Goal: Information Seeking & Learning: Learn about a topic

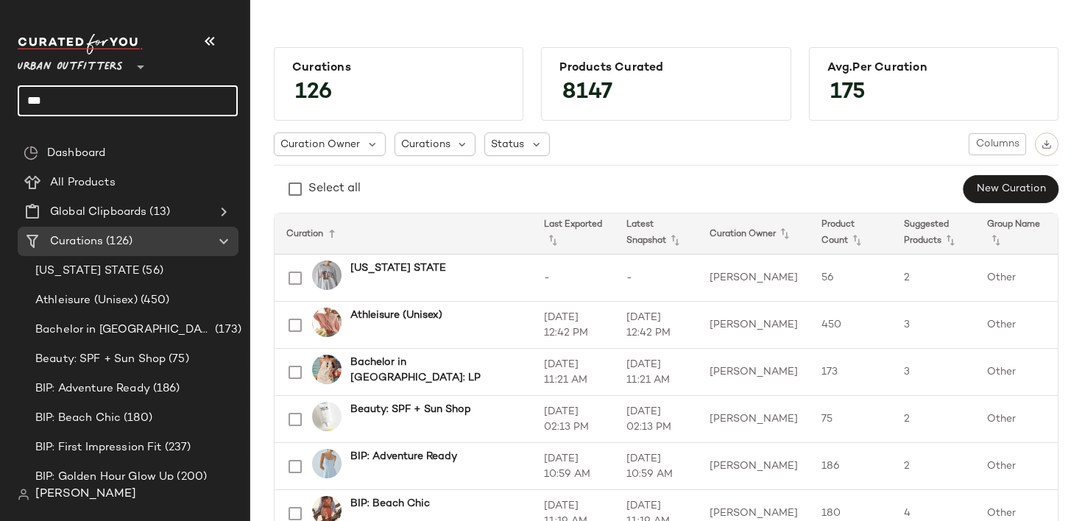
scroll to position [347, 0]
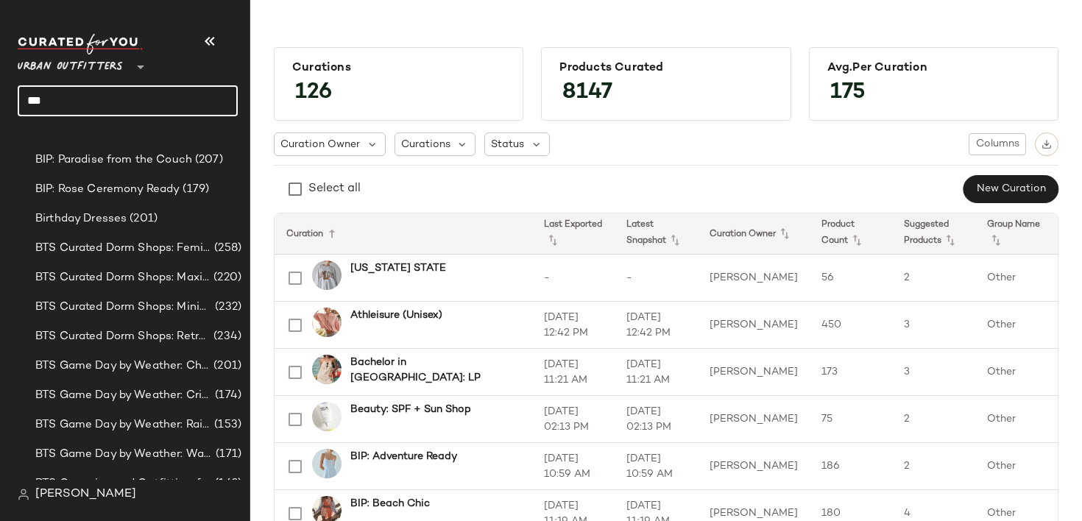
click at [117, 74] on span "Urban Outfitters" at bounding box center [70, 63] width 105 height 26
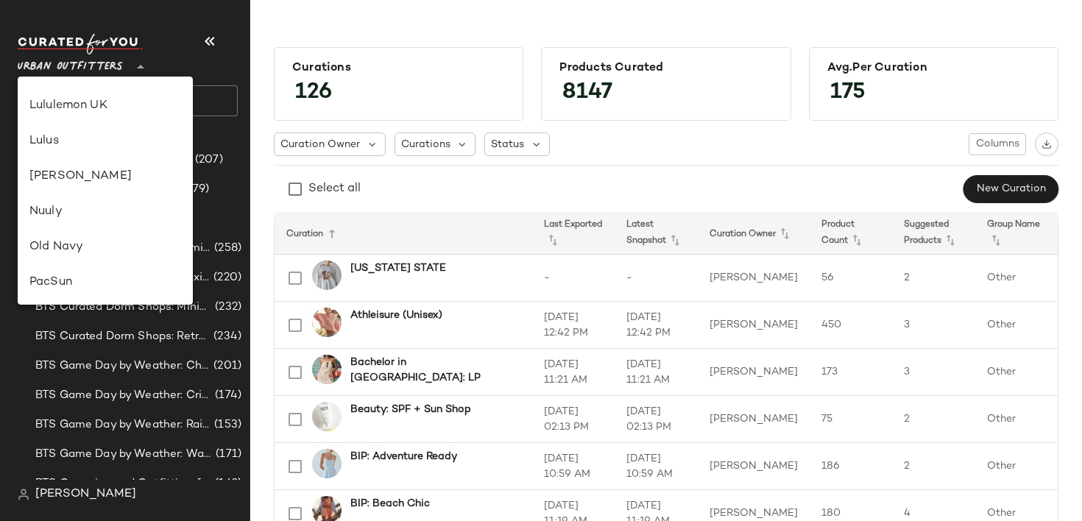
scroll to position [400, 0]
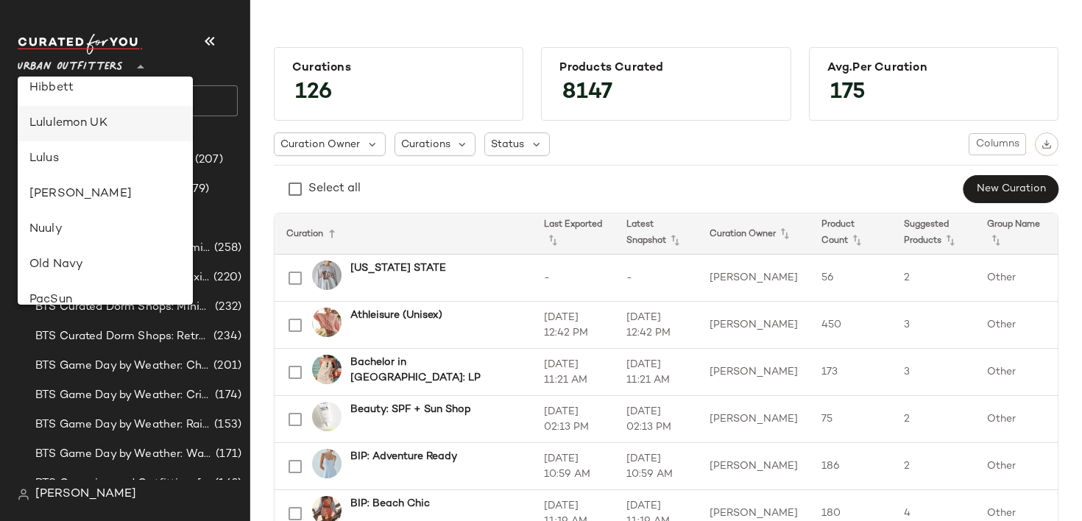
click at [91, 127] on div "Lululemon UK" at bounding box center [105, 124] width 152 height 18
type input "**"
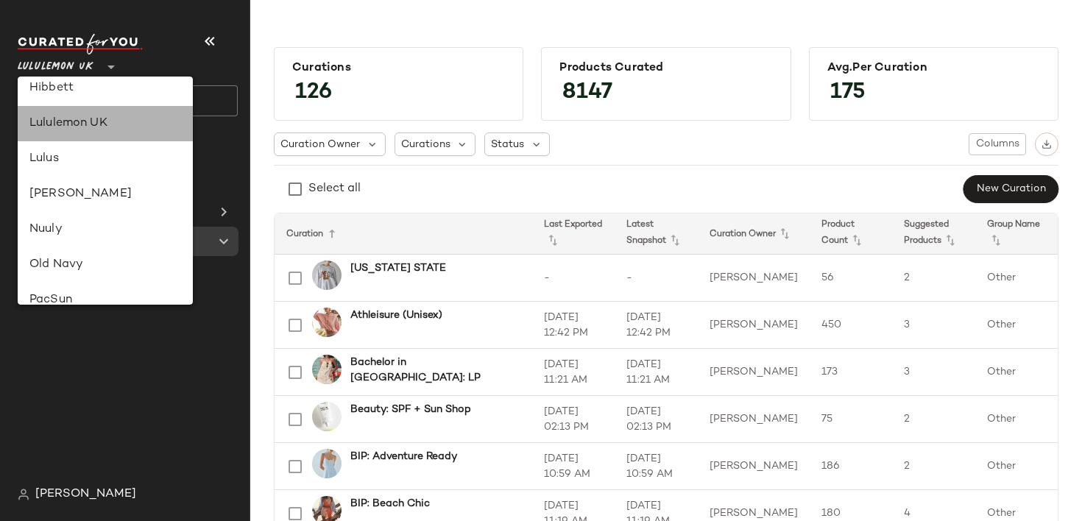
scroll to position [0, 0]
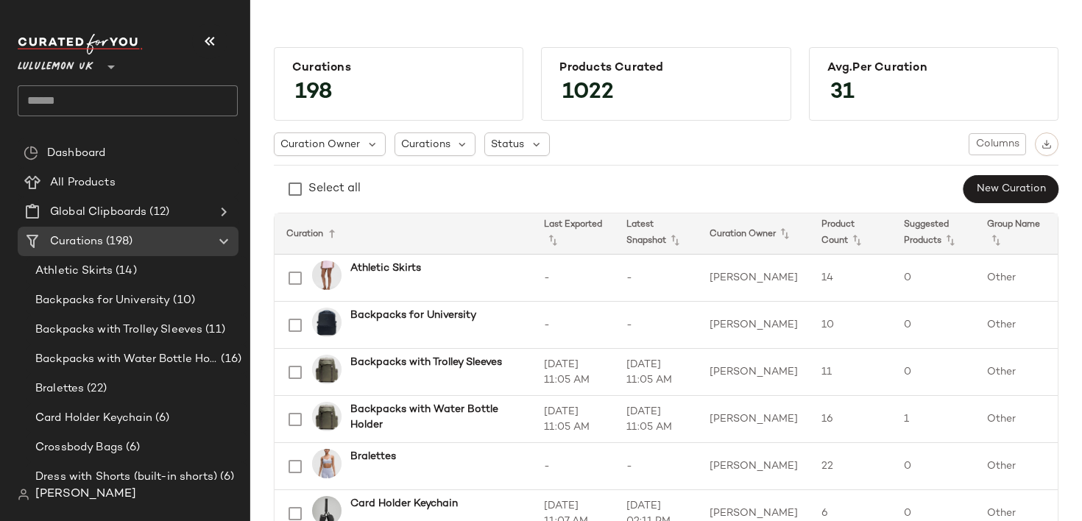
click at [138, 93] on input "text" at bounding box center [128, 100] width 220 height 31
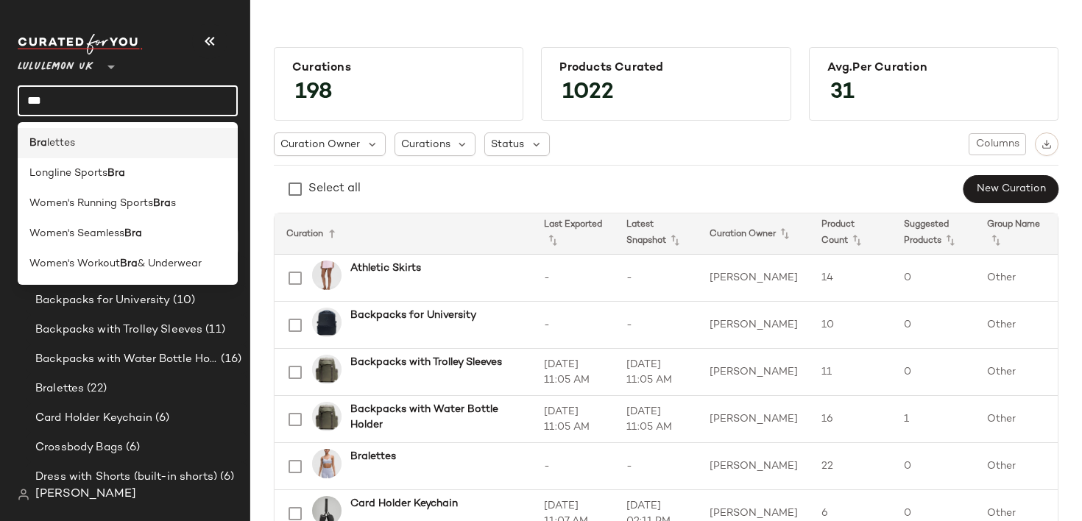
type input "***"
click at [114, 136] on div "Bra lettes" at bounding box center [127, 142] width 196 height 15
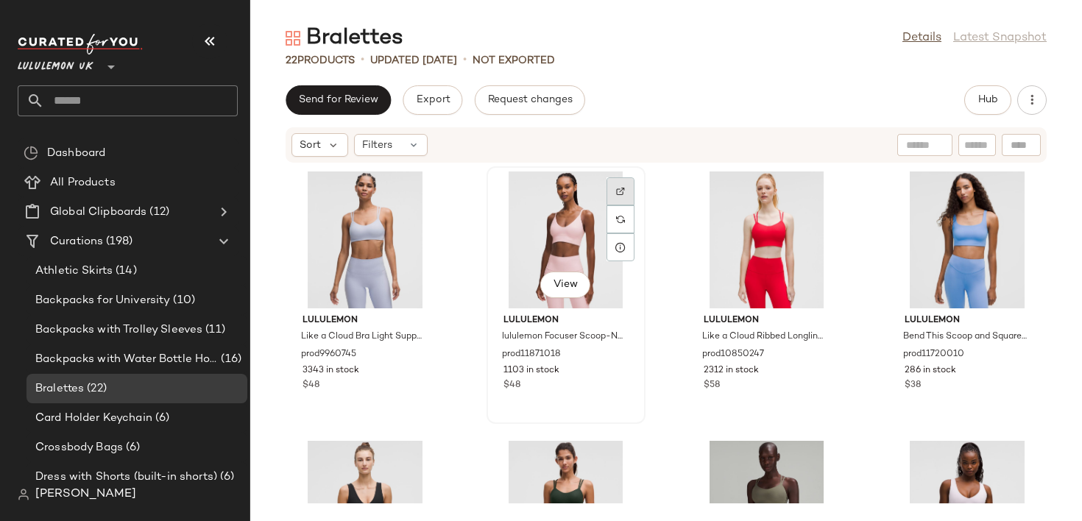
click at [612, 205] on div at bounding box center [620, 219] width 28 height 28
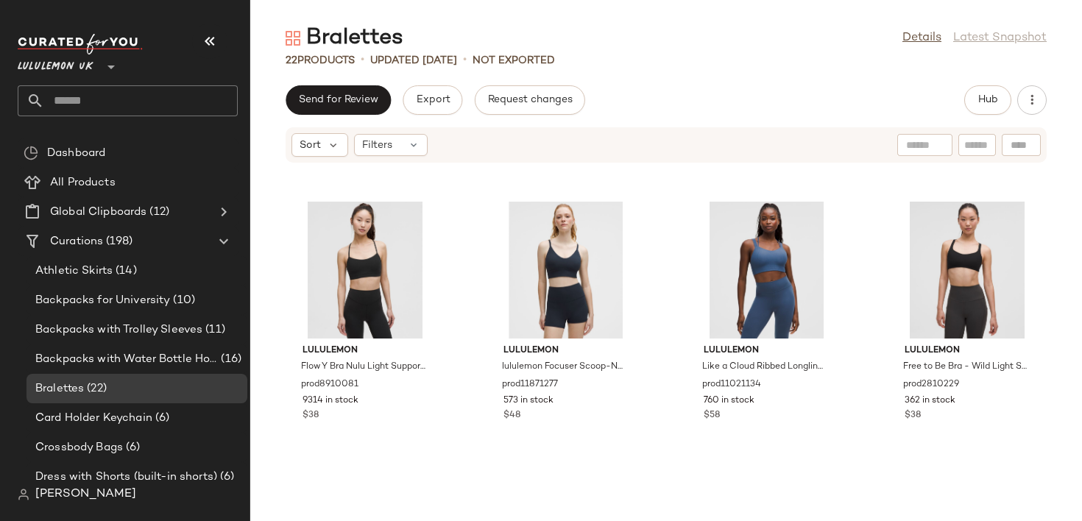
scroll to position [636, 0]
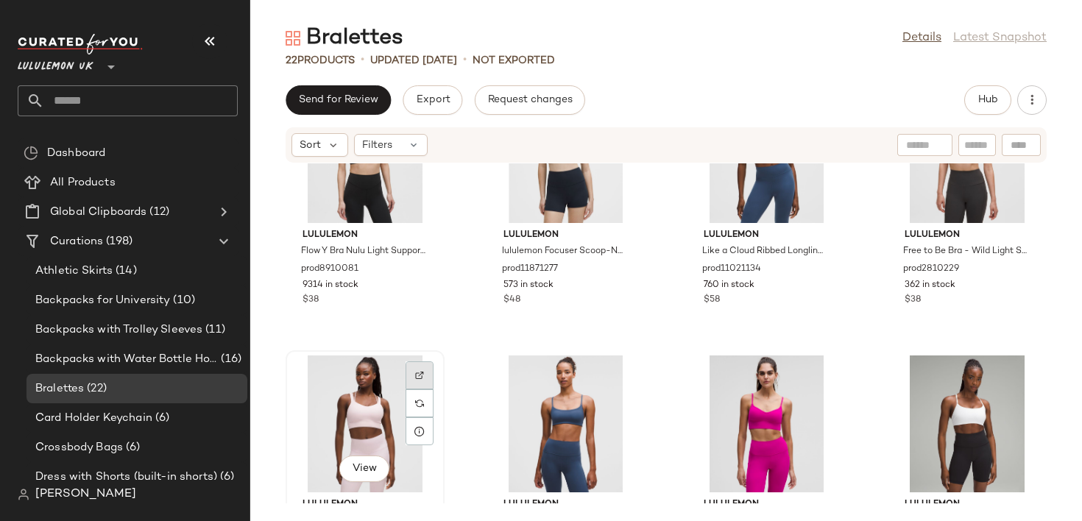
click at [422, 389] on div at bounding box center [419, 403] width 28 height 28
click at [82, 110] on input "text" at bounding box center [141, 100] width 194 height 31
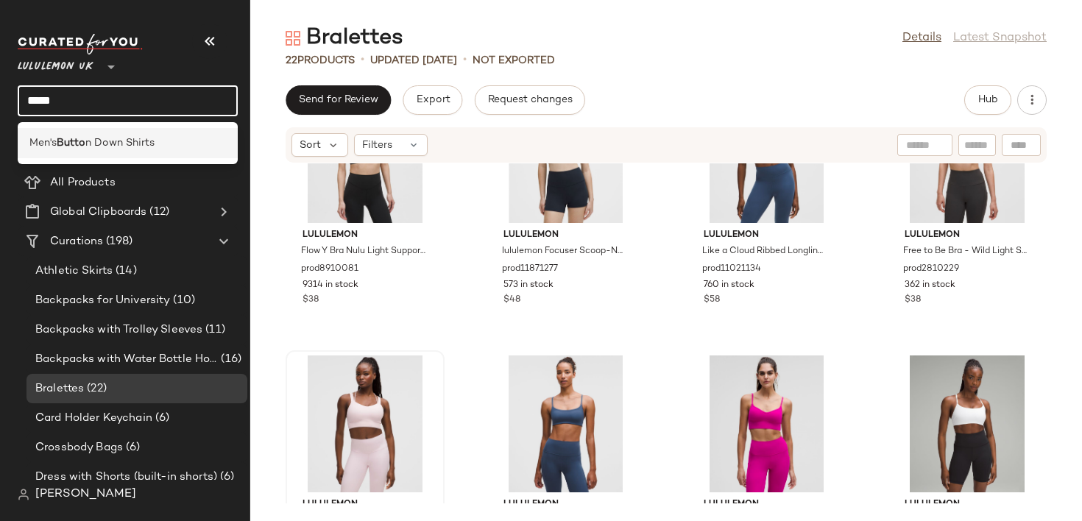
type input "*****"
click at [99, 143] on span "n Down Shirts" at bounding box center [119, 142] width 69 height 15
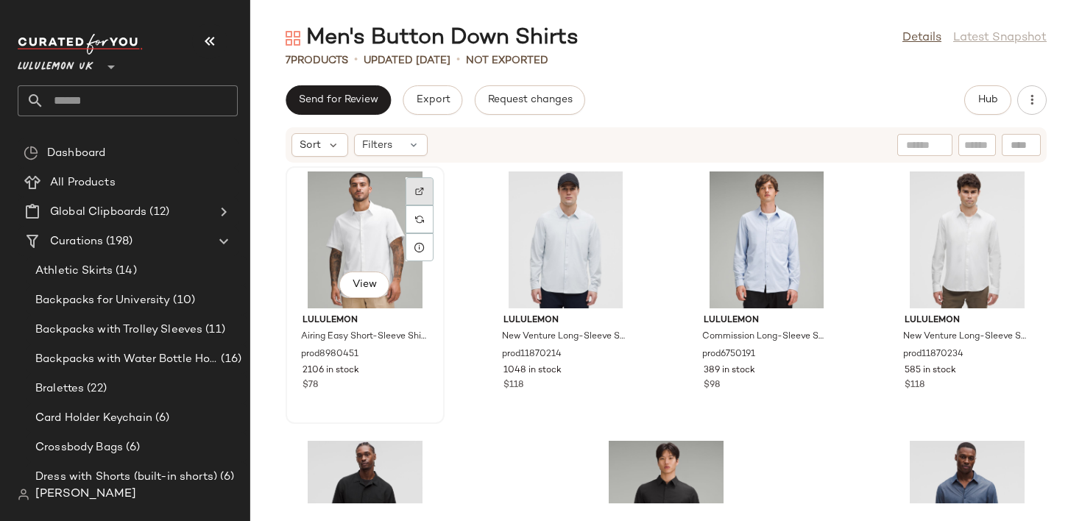
click at [419, 191] on img at bounding box center [419, 191] width 9 height 9
click at [617, 189] on img at bounding box center [620, 191] width 9 height 9
click at [417, 205] on div at bounding box center [419, 219] width 28 height 28
click at [812, 205] on div at bounding box center [821, 219] width 28 height 28
click at [1017, 192] on img at bounding box center [1021, 191] width 9 height 9
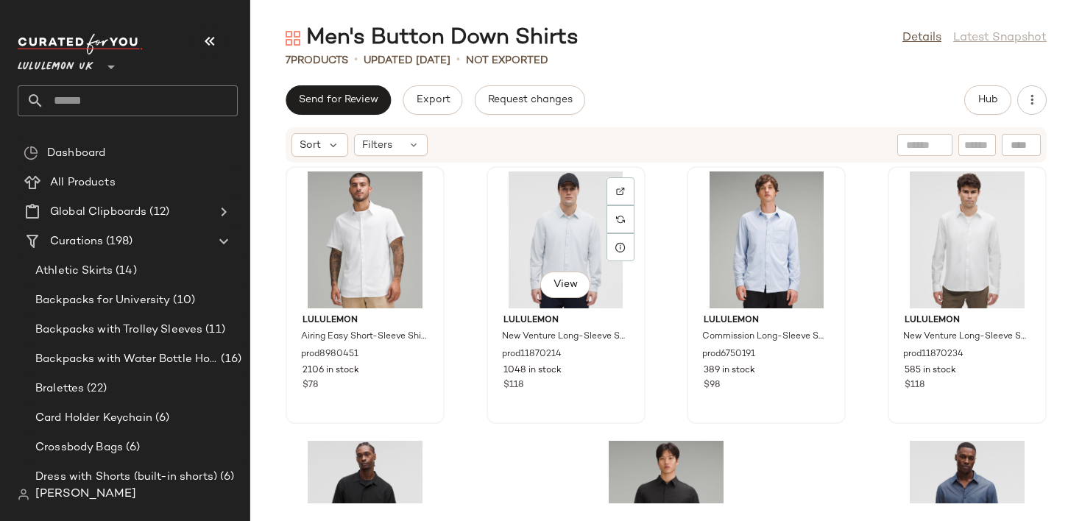
scroll to position [100, 0]
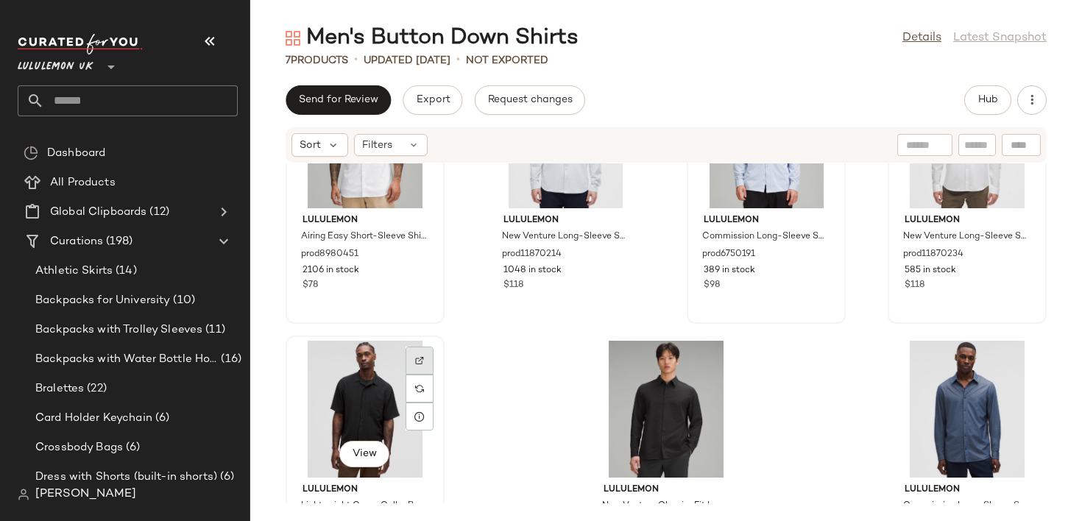
click at [417, 361] on img at bounding box center [419, 360] width 9 height 9
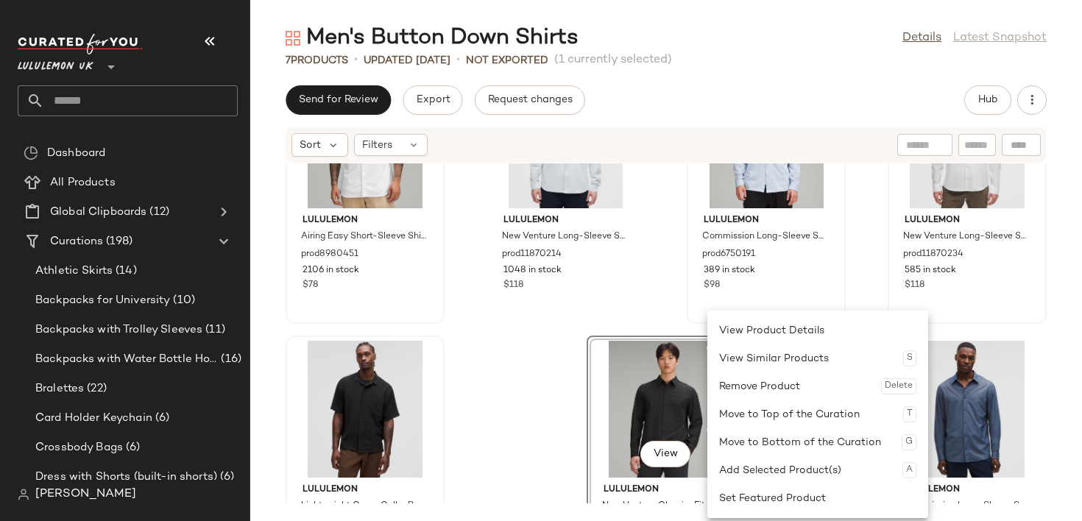
click at [679, 319] on div "lululemon Airing Easy Short-Sleeve Shirt prod8980451 2106 in stock $78 lululemo…" at bounding box center [666, 333] width 832 height 340
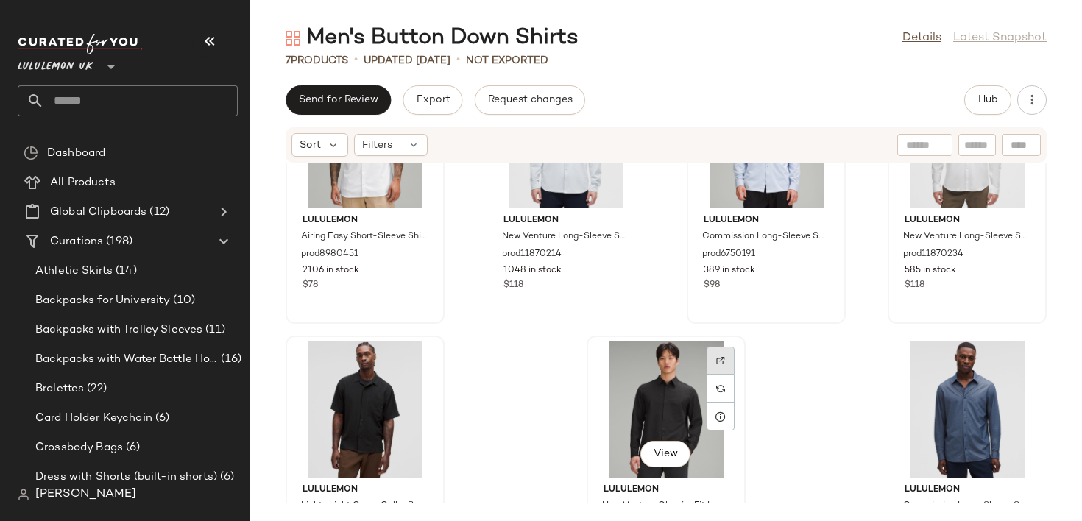
click at [711, 375] on div at bounding box center [720, 389] width 28 height 28
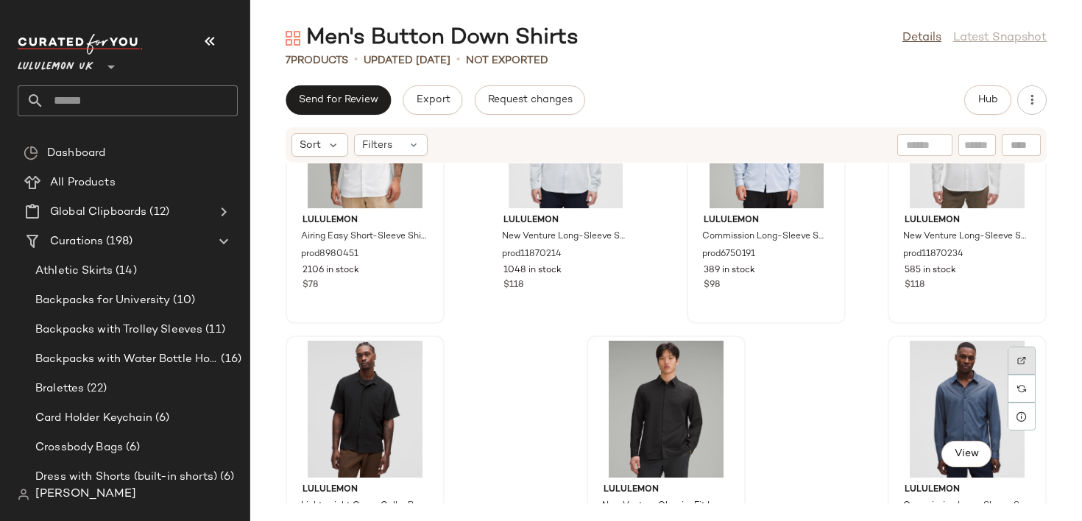
click at [1017, 359] on img at bounding box center [1021, 360] width 9 height 9
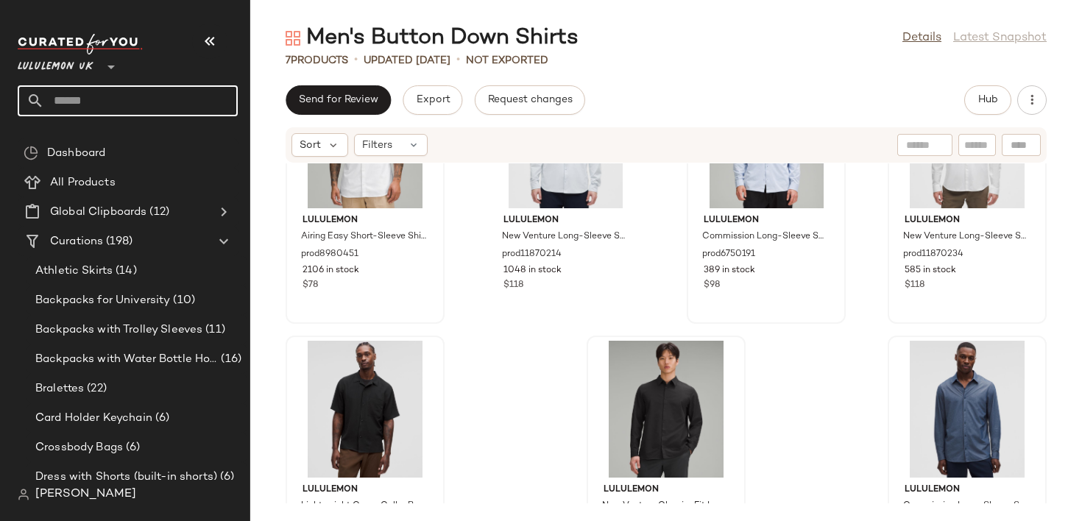
click at [51, 96] on input "text" at bounding box center [141, 100] width 194 height 31
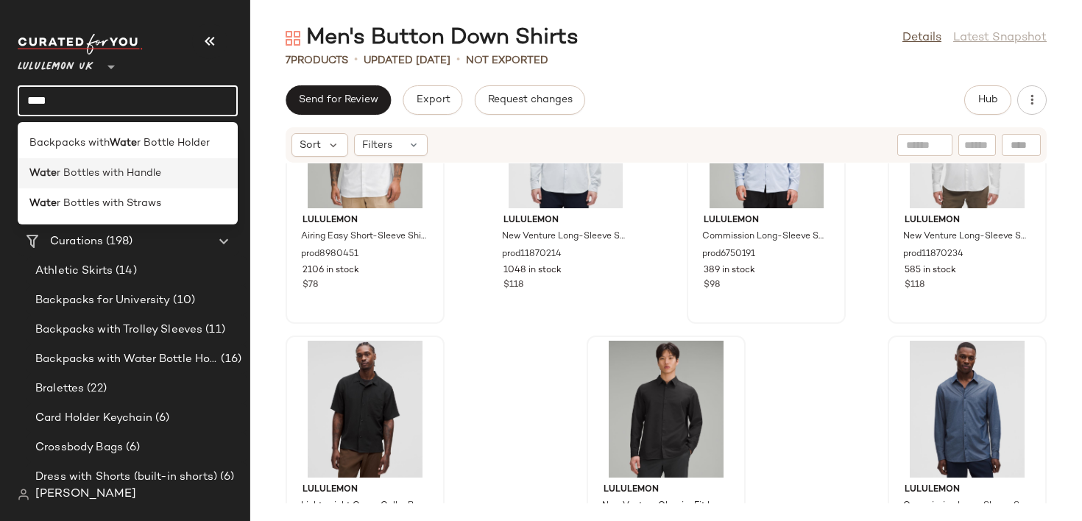
type input "****"
click at [95, 169] on span "r Bottles with Handle" at bounding box center [109, 173] width 104 height 15
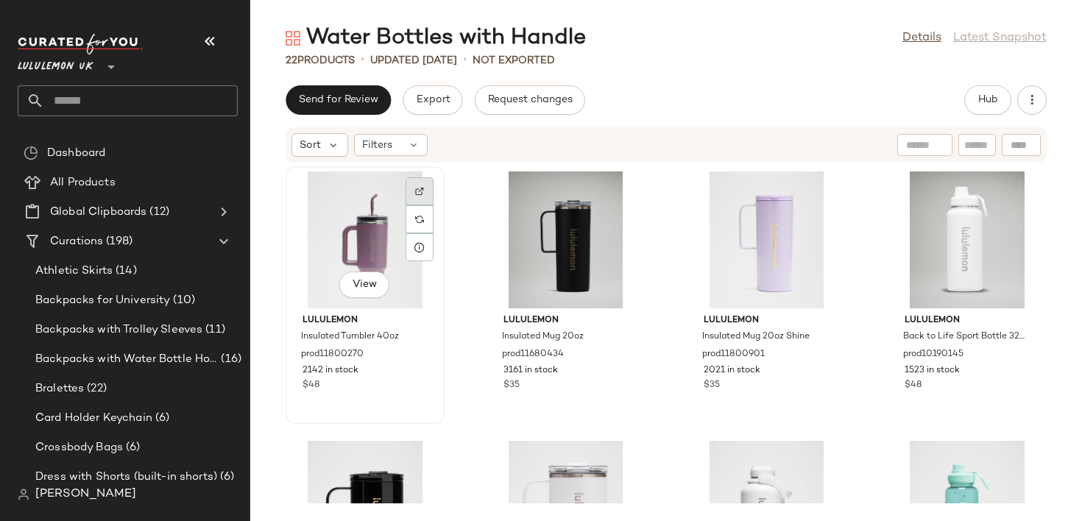
click at [427, 205] on div at bounding box center [419, 219] width 28 height 28
click at [622, 205] on div at bounding box center [620, 219] width 28 height 28
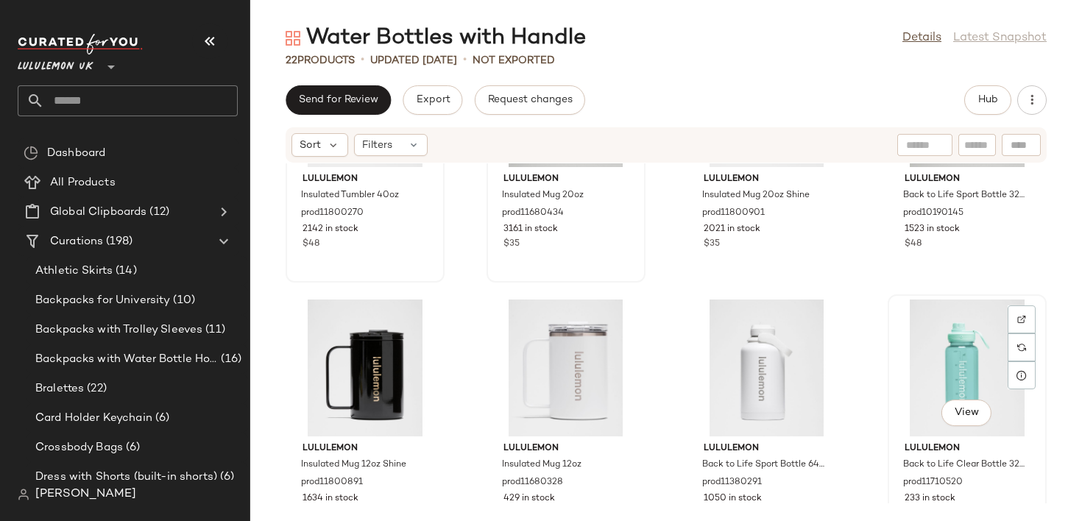
scroll to position [161, 0]
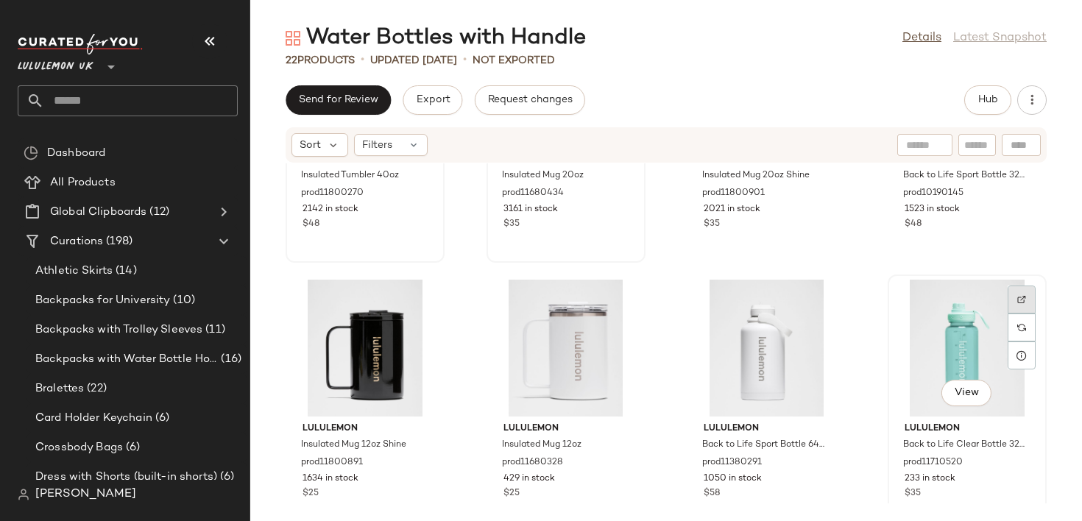
click at [1012, 313] on div at bounding box center [1021, 327] width 28 height 28
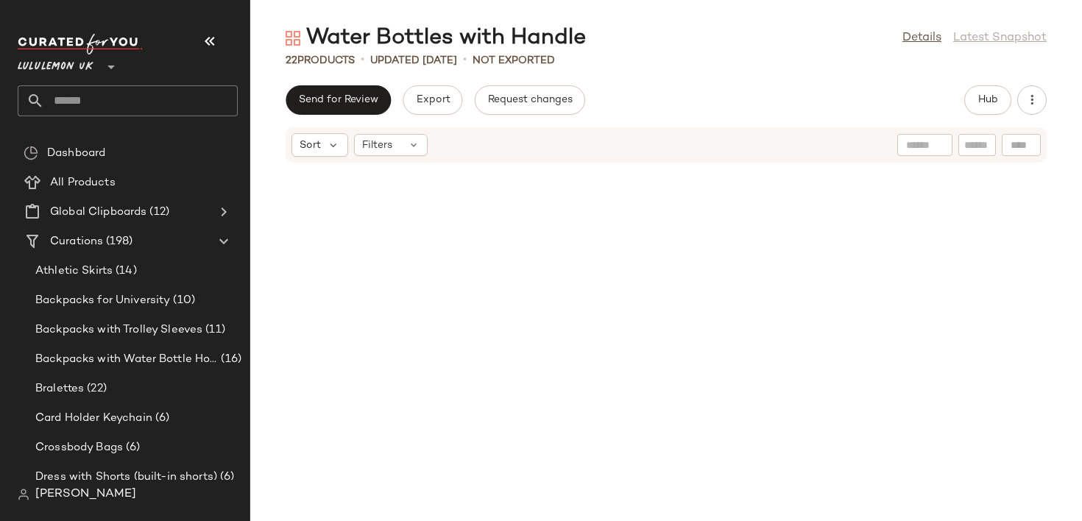
scroll to position [725, 0]
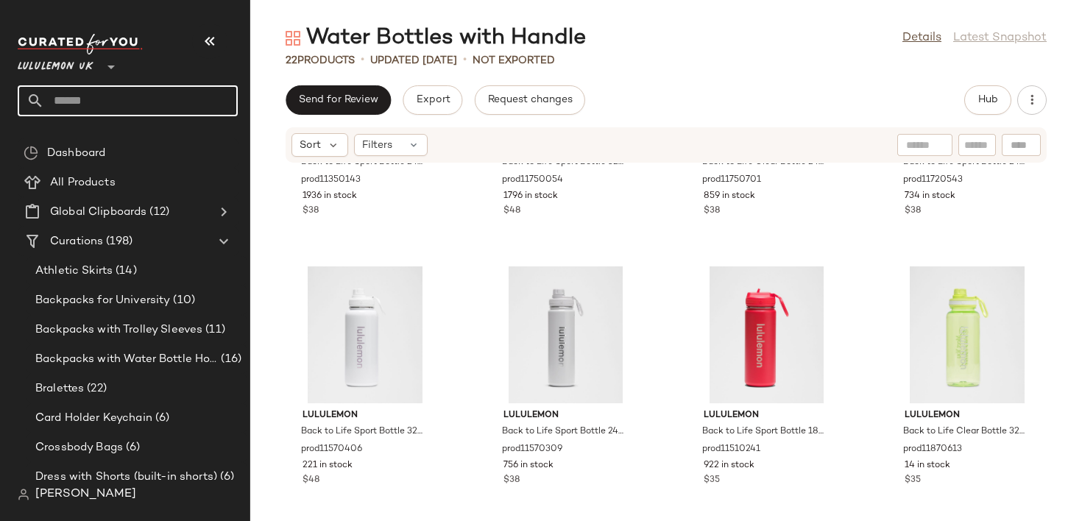
click at [138, 101] on input "text" at bounding box center [141, 100] width 194 height 31
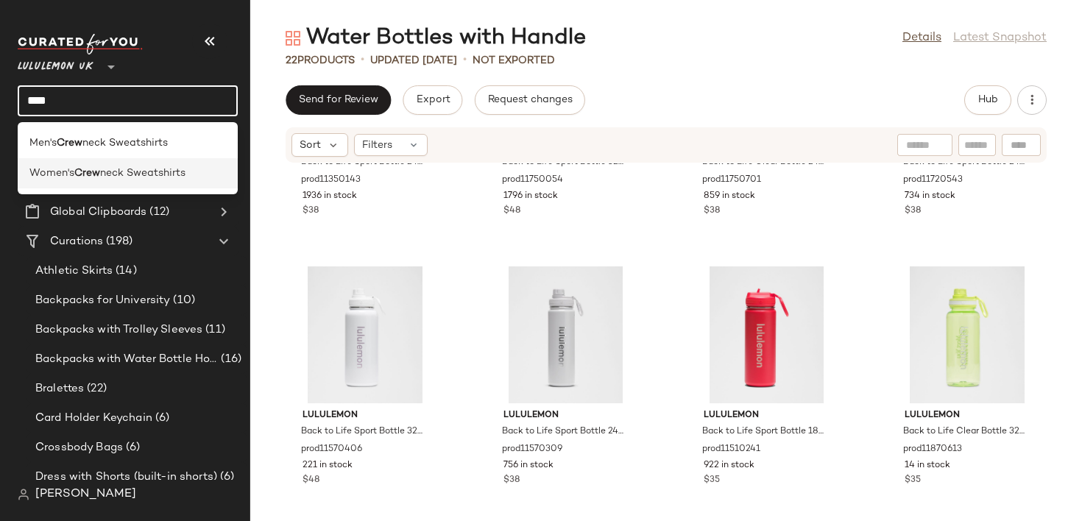
type input "****"
click at [113, 182] on div "Women's Crew neck Sweatshirts" at bounding box center [128, 173] width 220 height 30
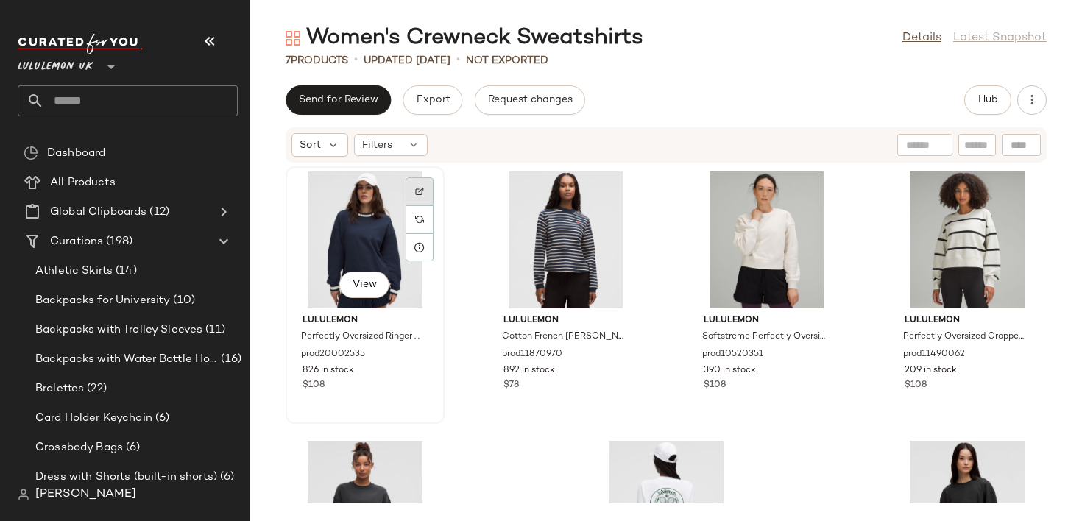
click at [425, 205] on div at bounding box center [419, 219] width 28 height 28
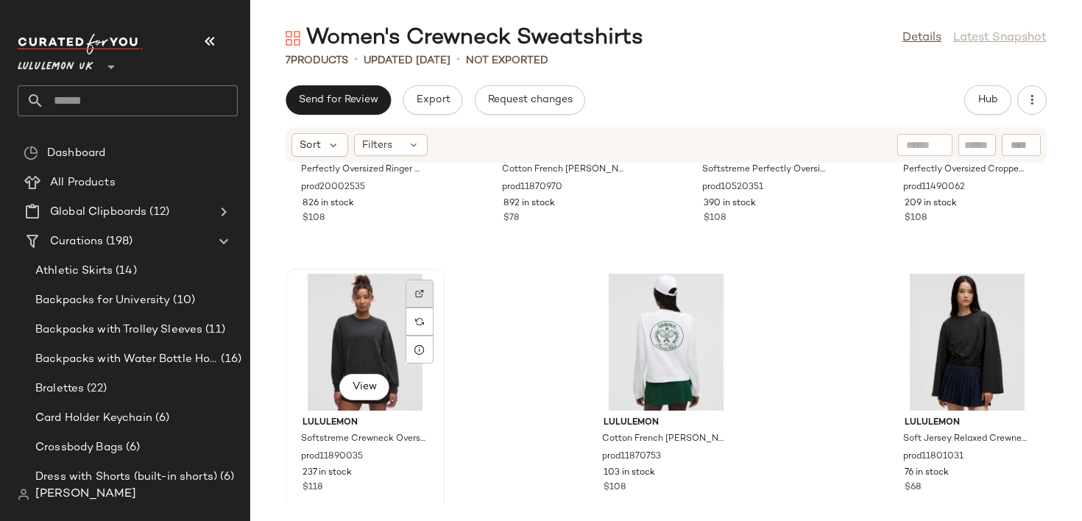
click at [424, 308] on div at bounding box center [419, 322] width 28 height 28
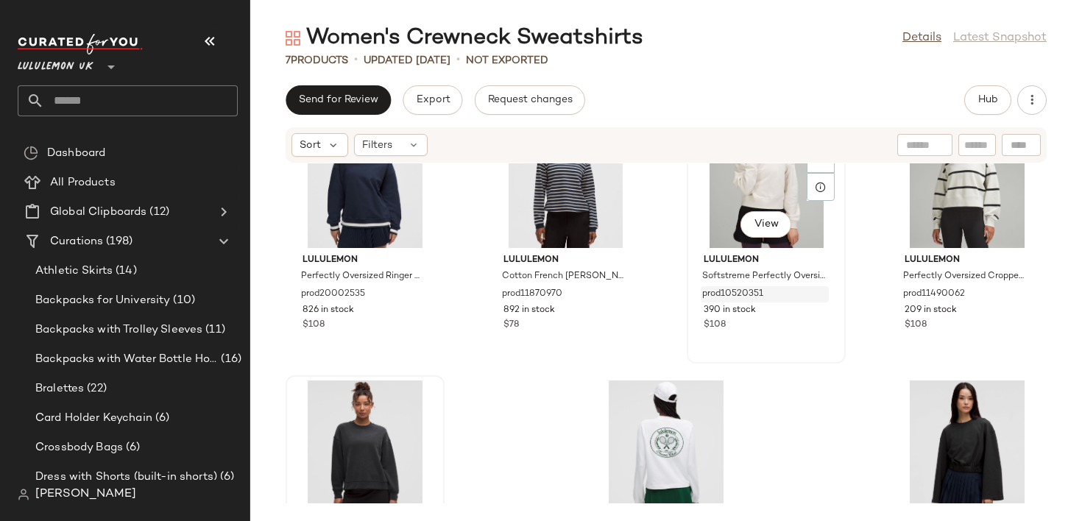
scroll to position [0, 0]
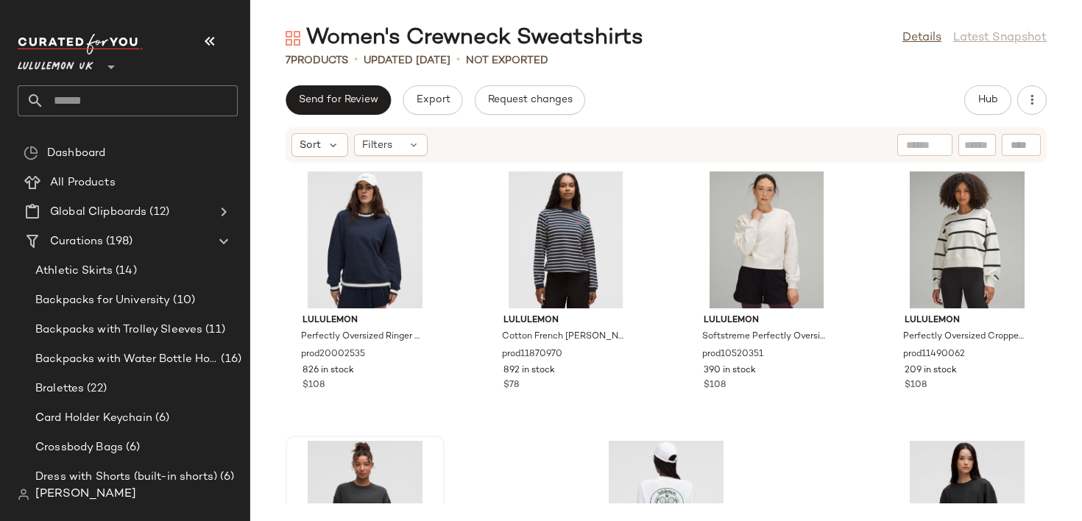
click at [130, 118] on div "Lululemon UK **" at bounding box center [134, 74] width 232 height 91
click at [124, 96] on input "text" at bounding box center [141, 100] width 194 height 31
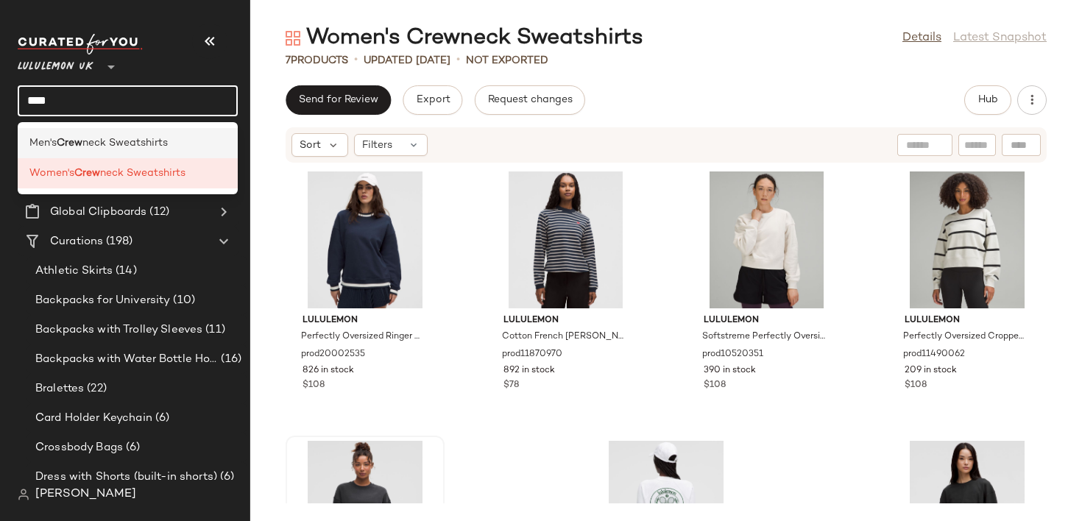
type input "****"
click at [119, 133] on div "Men's Crew neck Sweatshirts" at bounding box center [128, 143] width 220 height 30
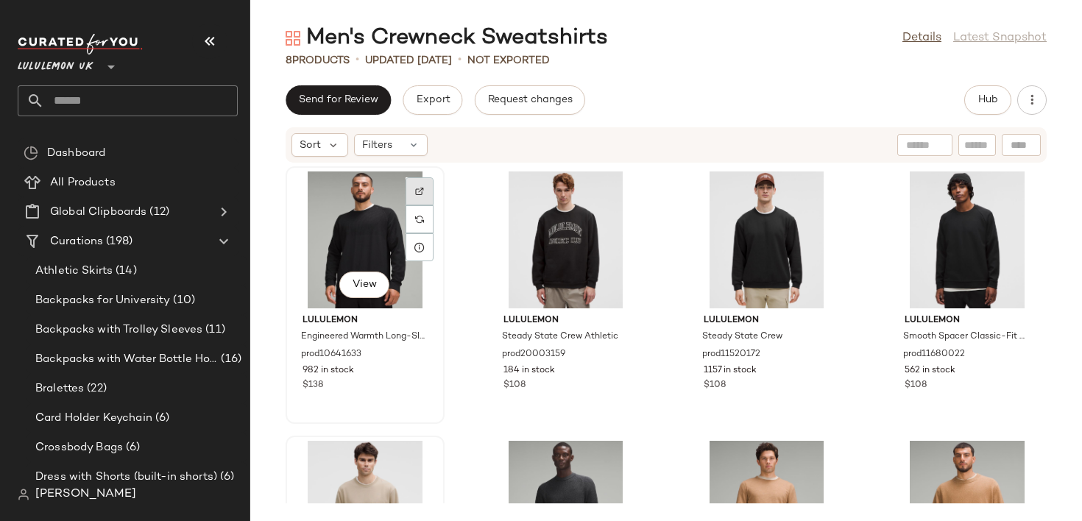
click at [417, 187] on img at bounding box center [419, 191] width 9 height 9
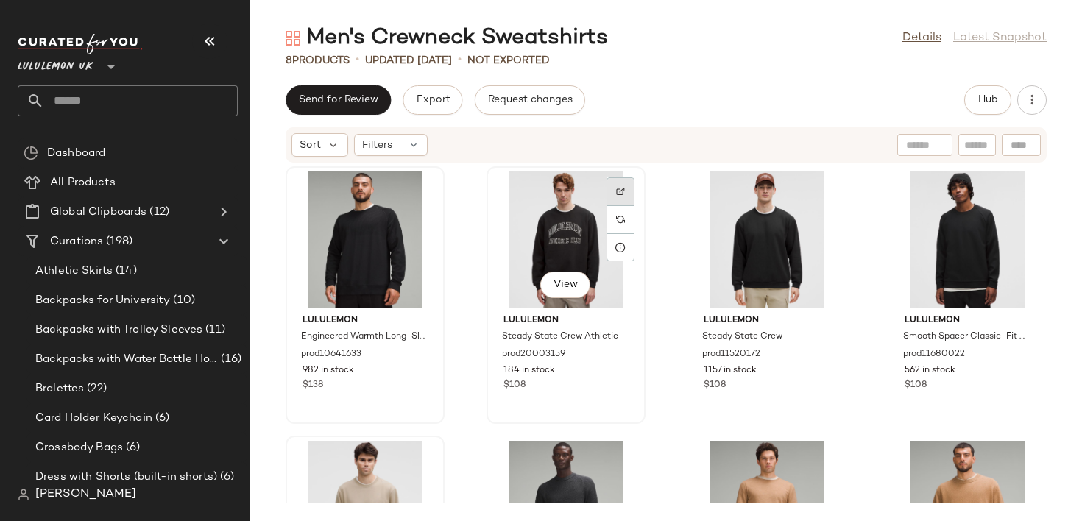
click at [617, 189] on img at bounding box center [620, 191] width 9 height 9
click at [132, 108] on input "text" at bounding box center [141, 100] width 194 height 31
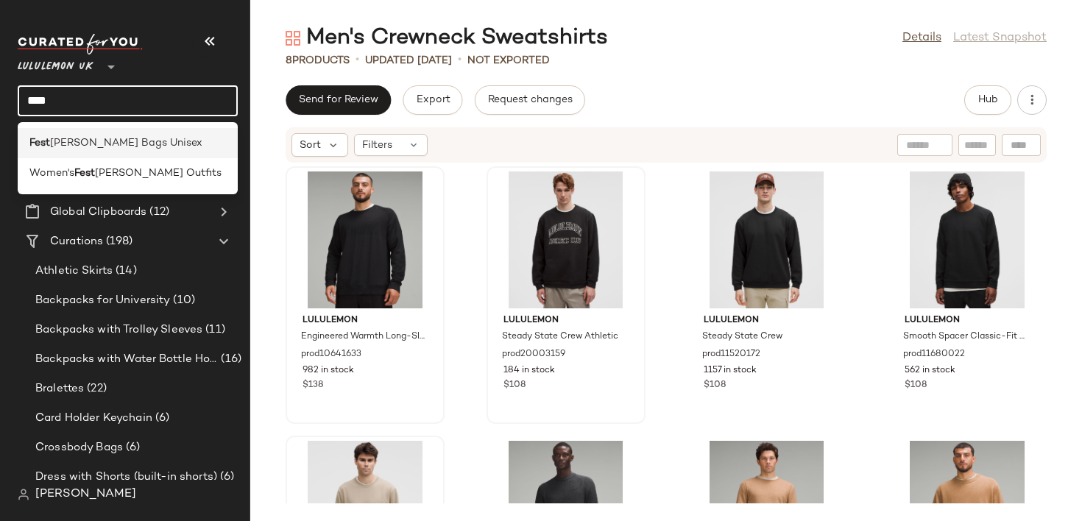
type input "****"
click at [93, 138] on span "[PERSON_NAME] Bags Unisex" at bounding box center [126, 142] width 152 height 15
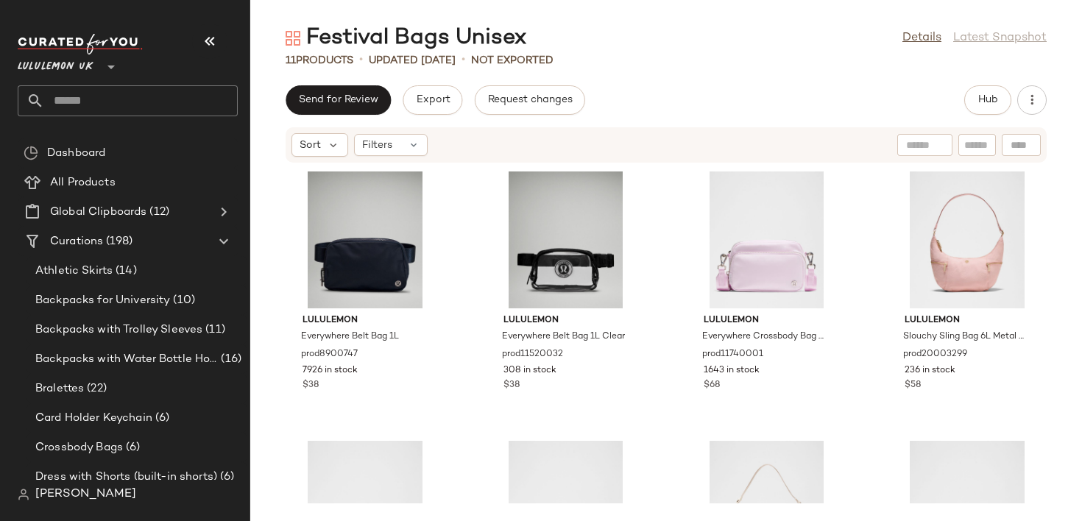
click at [185, 98] on input "text" at bounding box center [141, 100] width 194 height 31
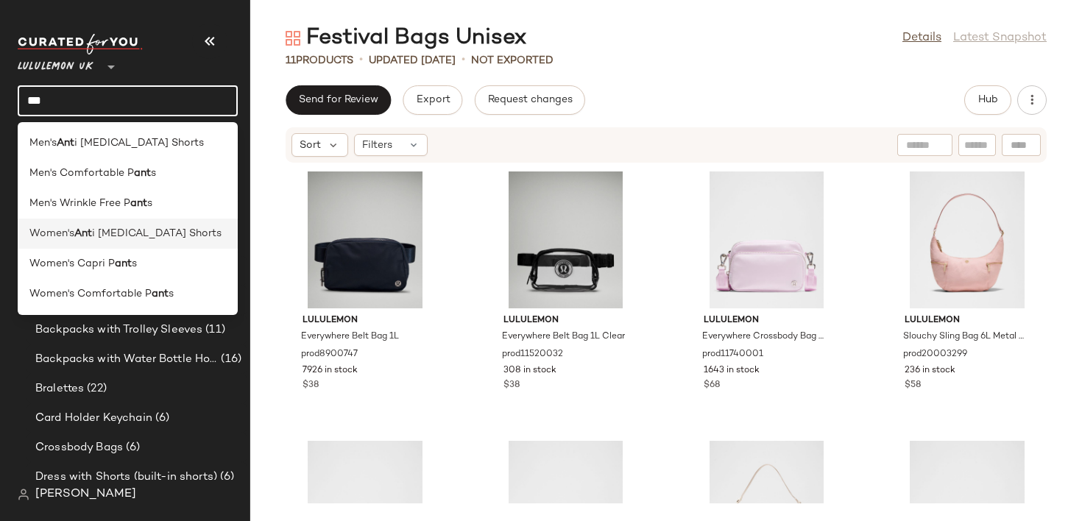
type input "***"
click at [94, 231] on span "i [MEDICAL_DATA] Shorts" at bounding box center [157, 233] width 130 height 15
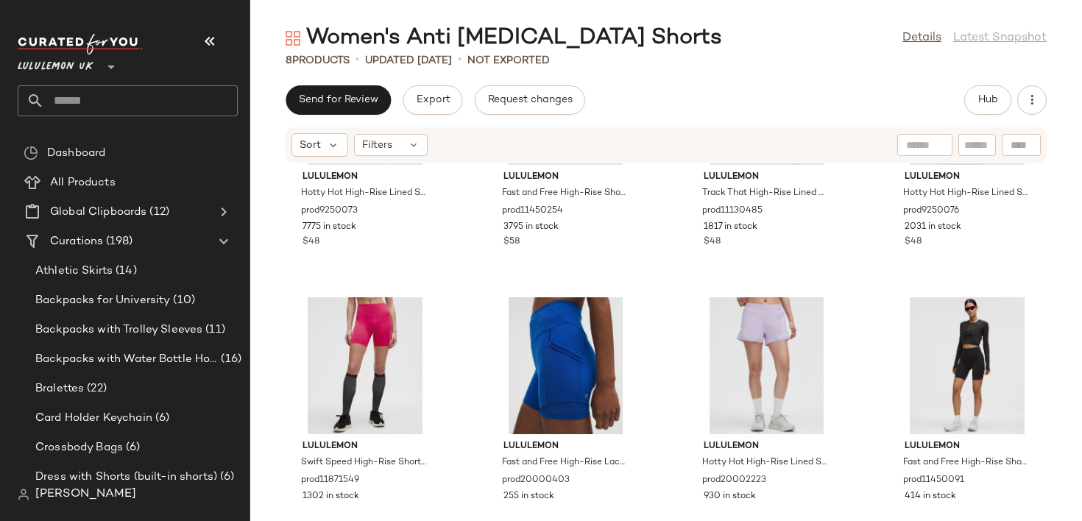
scroll to position [165, 0]
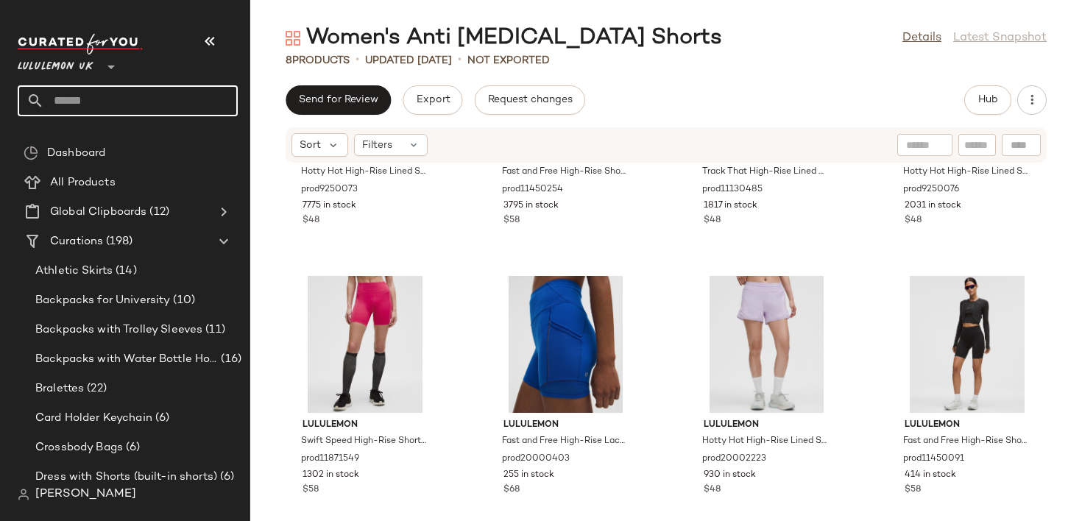
click at [175, 99] on input "text" at bounding box center [141, 100] width 194 height 31
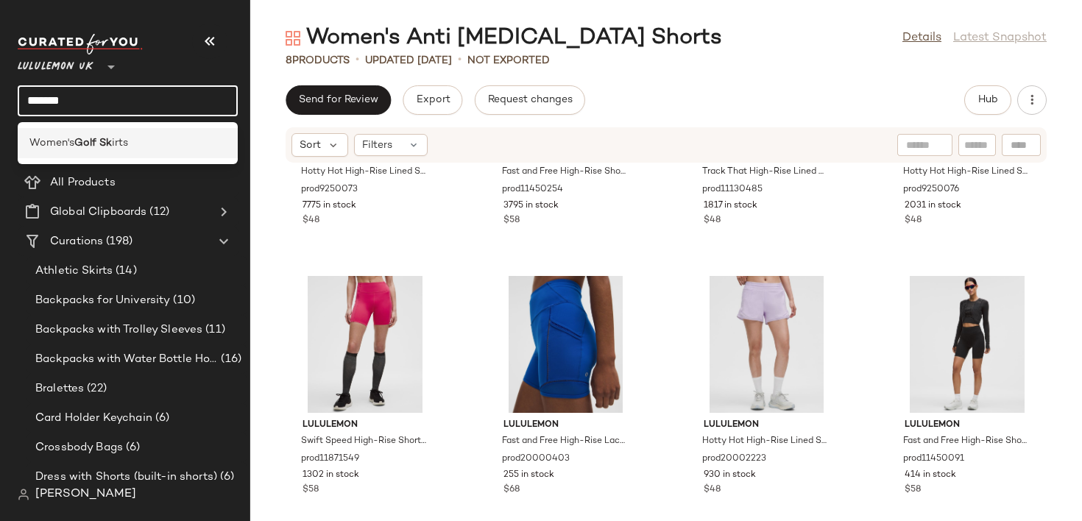
type input "*******"
click at [124, 141] on span "irts" at bounding box center [120, 142] width 16 height 15
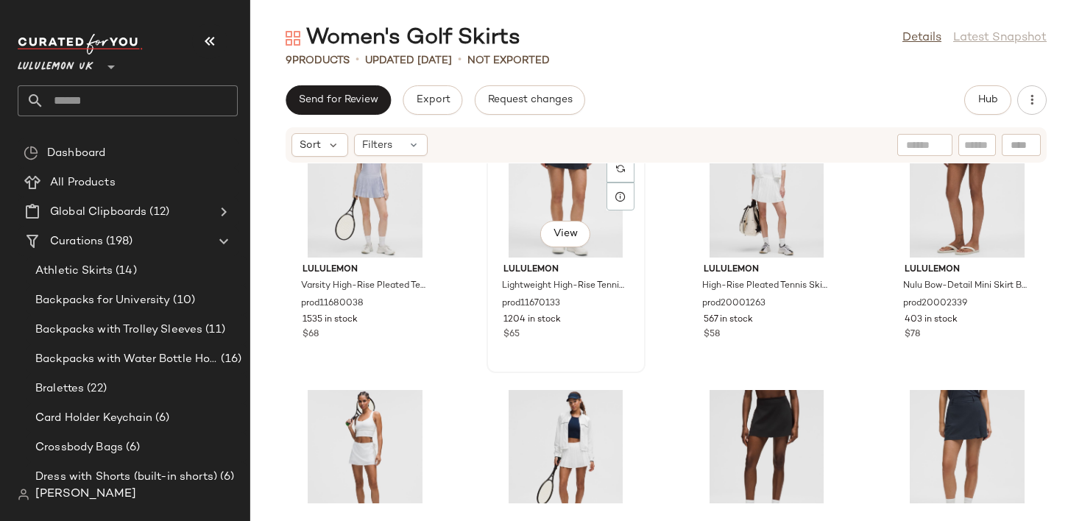
scroll to position [82, 0]
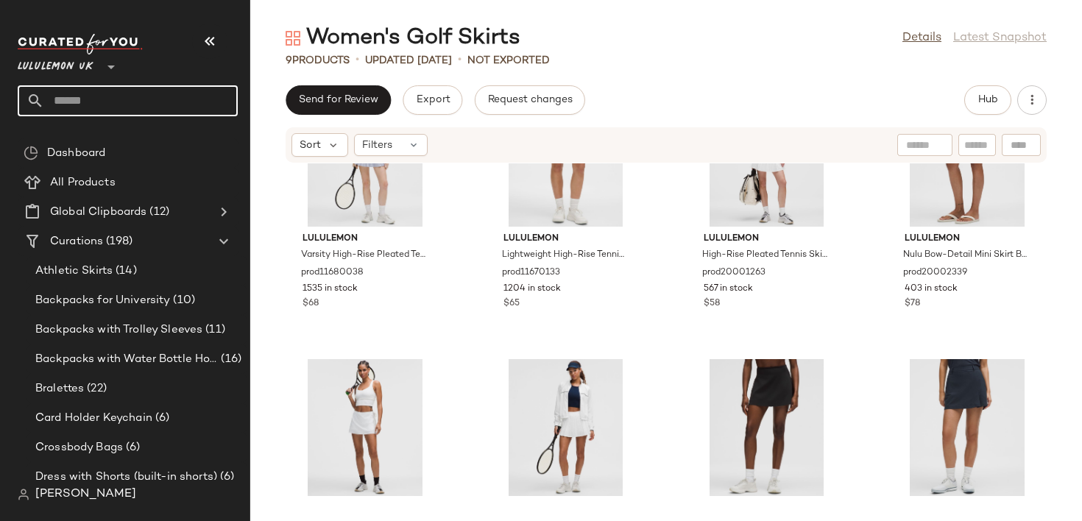
click at [74, 109] on input "text" at bounding box center [141, 100] width 194 height 31
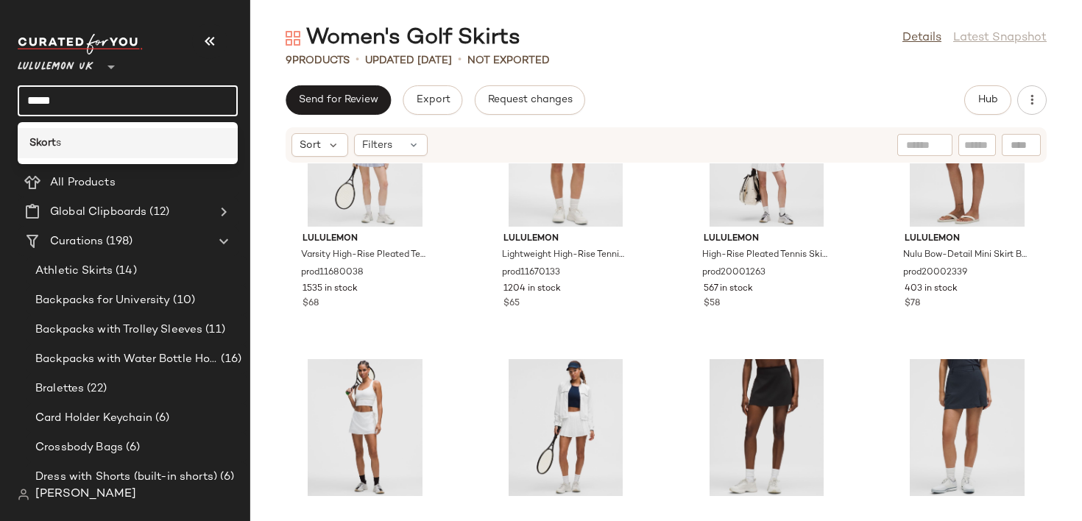
type input "*****"
click at [66, 134] on div "Skort s" at bounding box center [128, 143] width 220 height 30
